Goal: Task Accomplishment & Management: Use online tool/utility

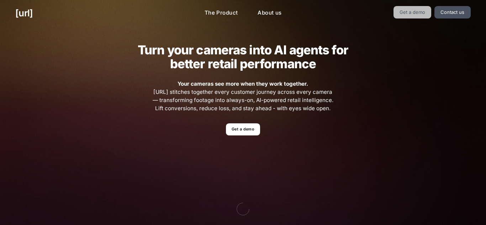
click at [415, 9] on link "Get a demo" at bounding box center [412, 12] width 38 height 12
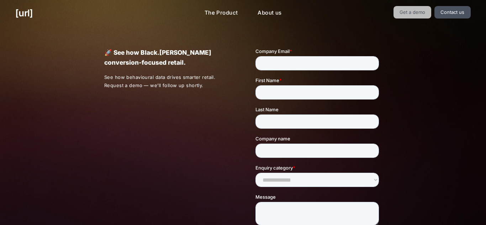
click at [415, 9] on link "Get a demo" at bounding box center [412, 12] width 38 height 12
